Goal: Task Accomplishment & Management: Manage account settings

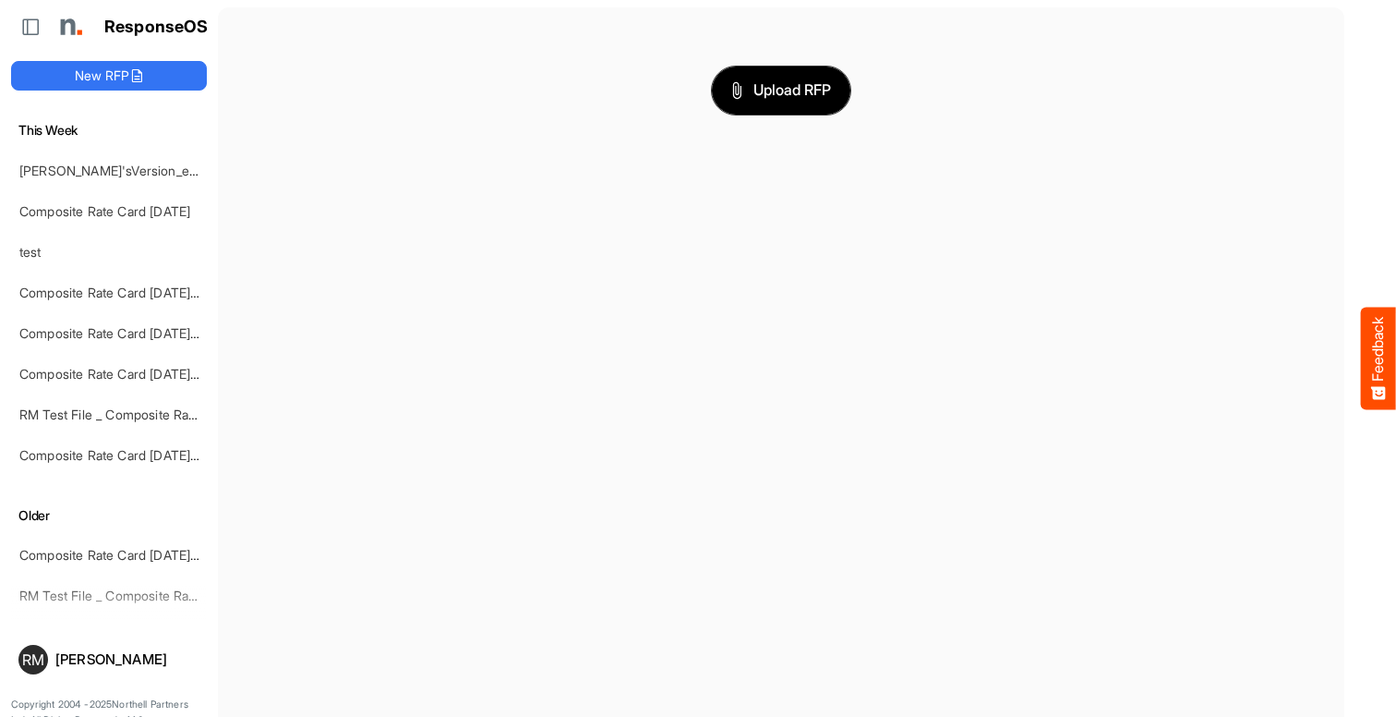
click at [781, 90] on span "Upload RFP" at bounding box center [781, 91] width 100 height 24
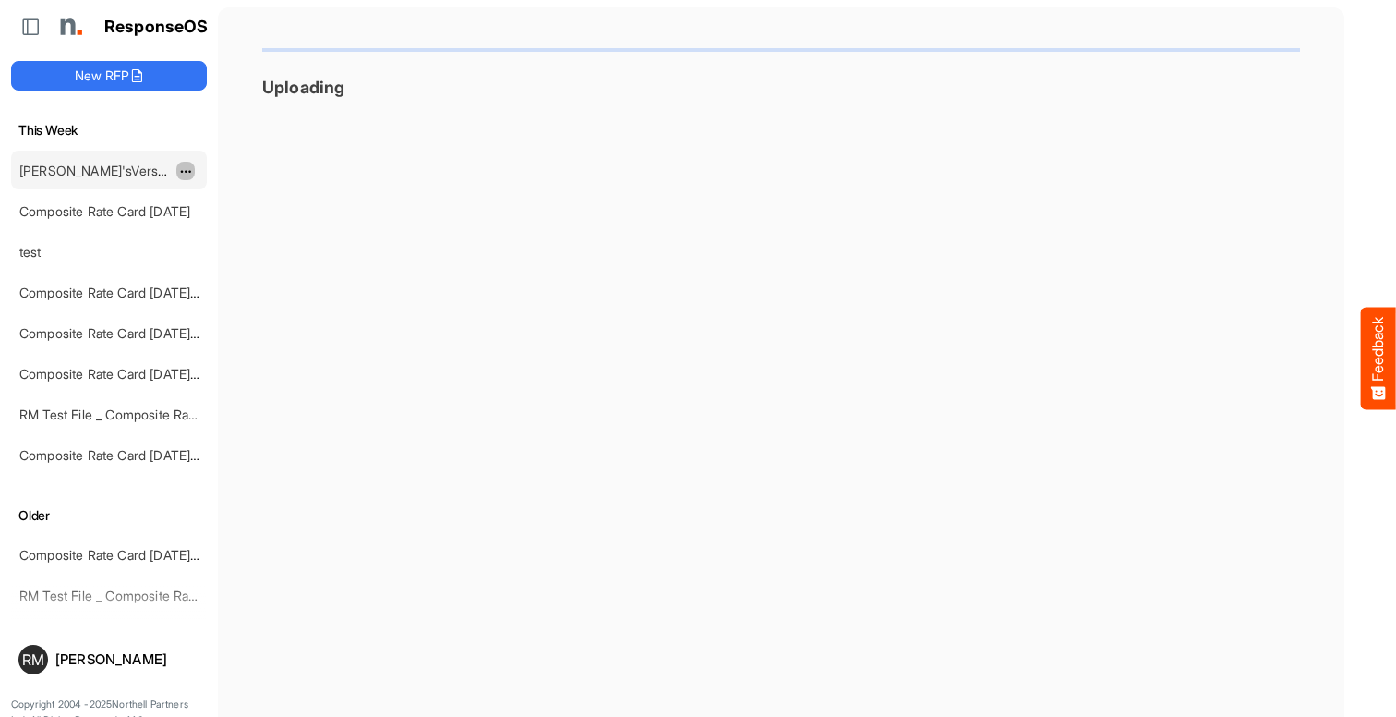
click at [186, 170] on span "dropdownbutton" at bounding box center [183, 171] width 9 height 13
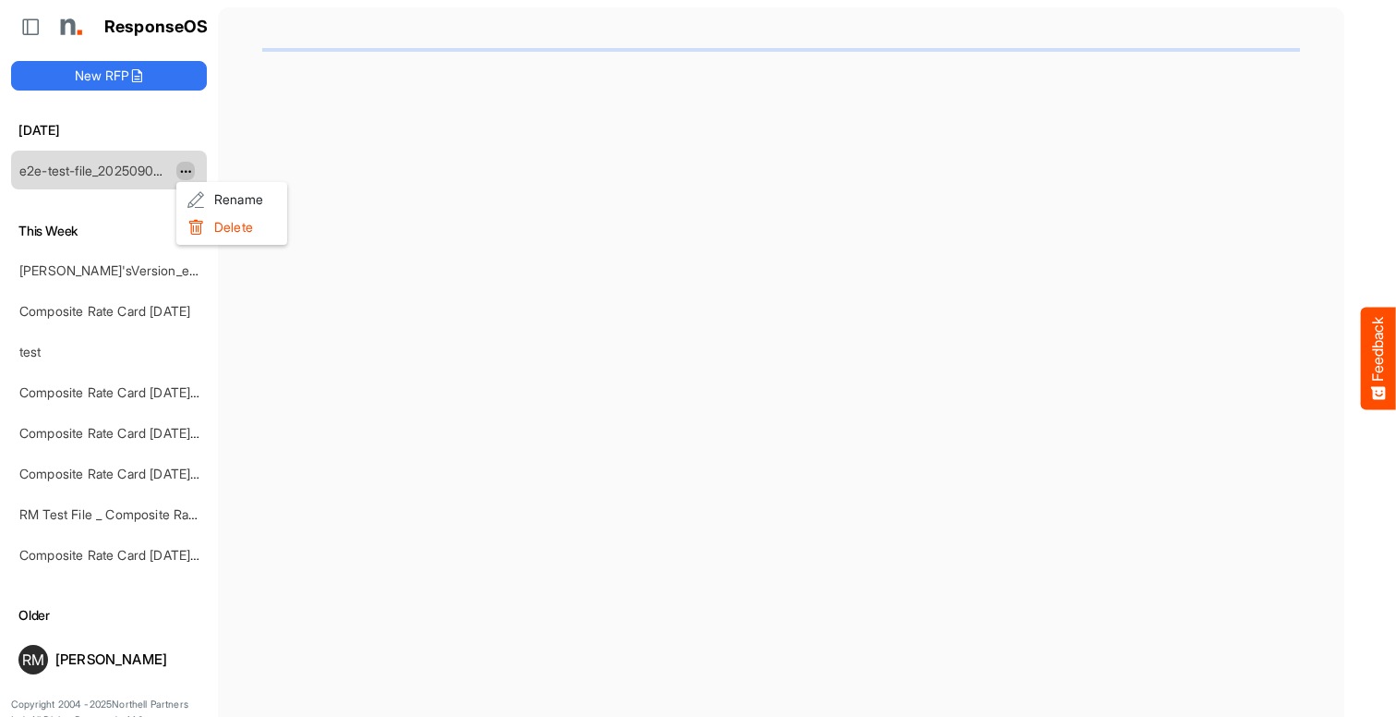
click at [232, 199] on li "Rename" at bounding box center [231, 200] width 111 height 28
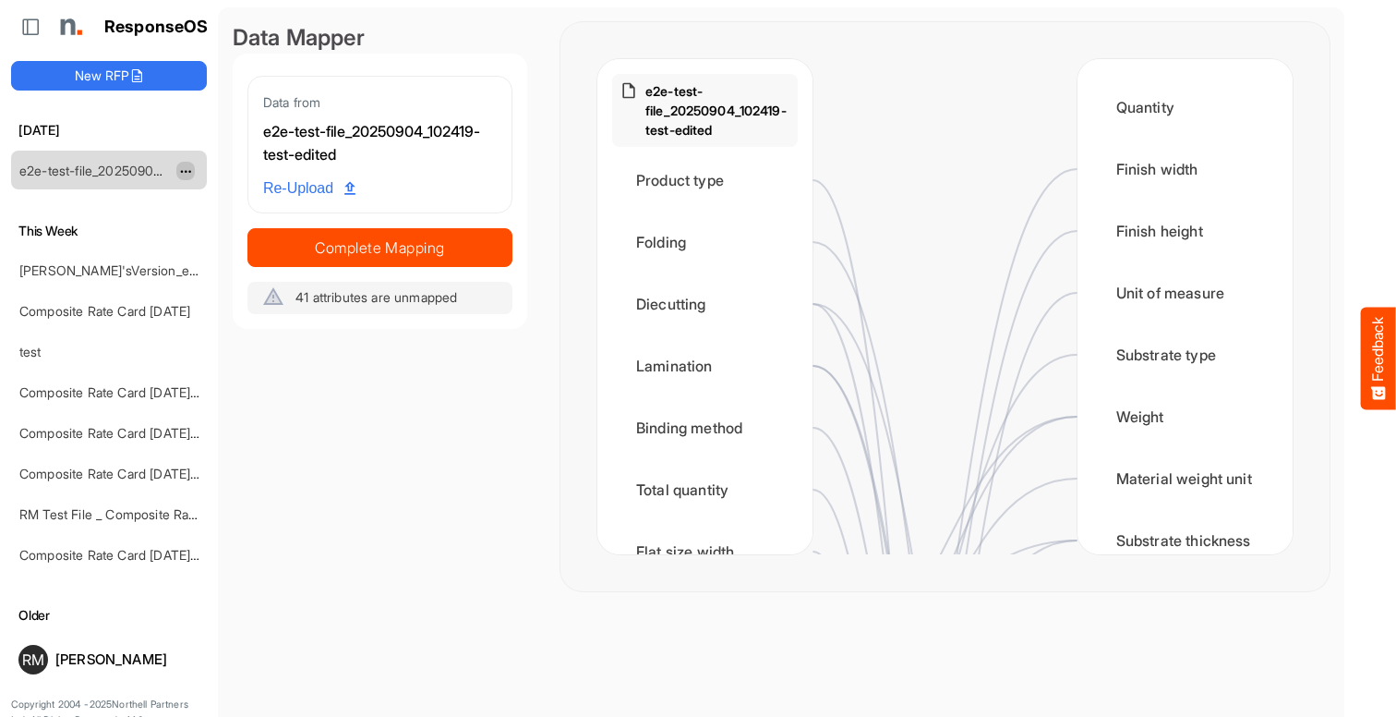
click at [186, 170] on span "dropdownbutton" at bounding box center [183, 171] width 9 height 13
click at [232, 227] on li "Delete" at bounding box center [231, 227] width 111 height 28
